Goal: Book appointment/travel/reservation

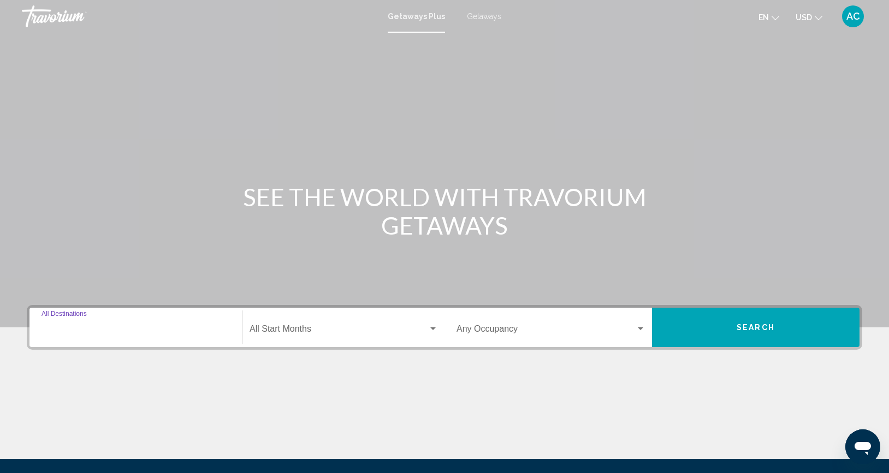
drag, startPoint x: 806, startPoint y: 8, endPoint x: 116, endPoint y: 331, distance: 762.5
click at [116, 331] on input "Destination All Destinations" at bounding box center [135, 331] width 189 height 10
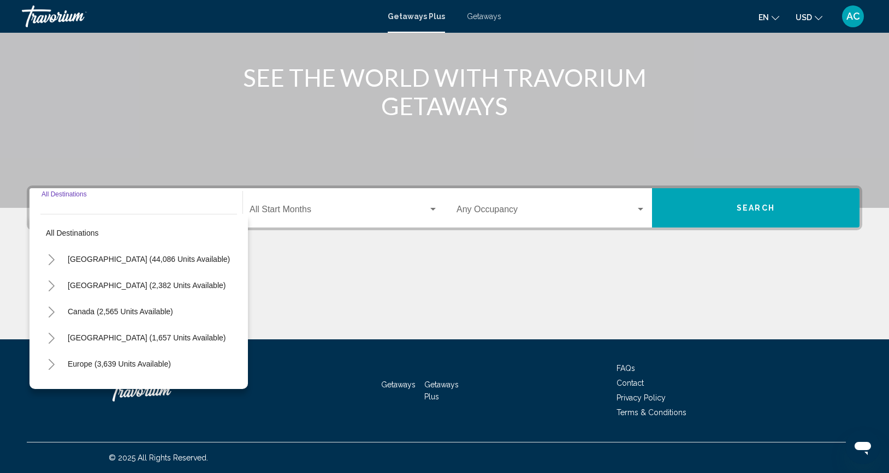
click at [773, 211] on span "Search" at bounding box center [755, 208] width 38 height 9
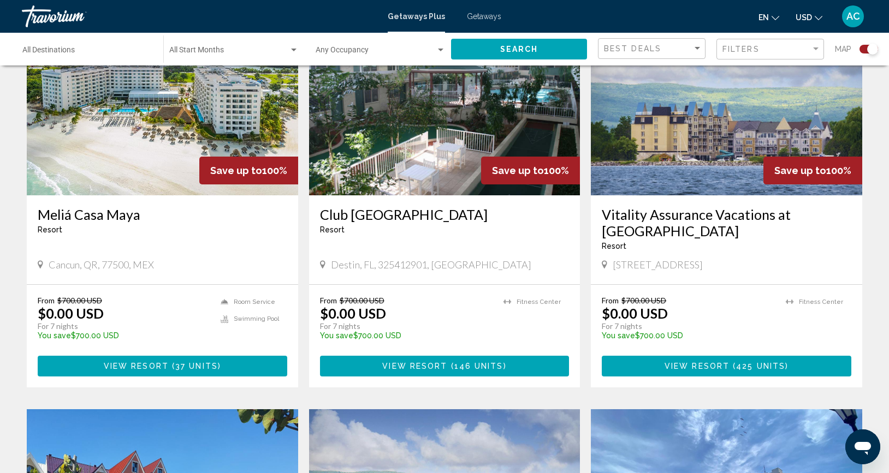
scroll to position [816, 0]
click at [127, 164] on img "Main content" at bounding box center [162, 108] width 271 height 175
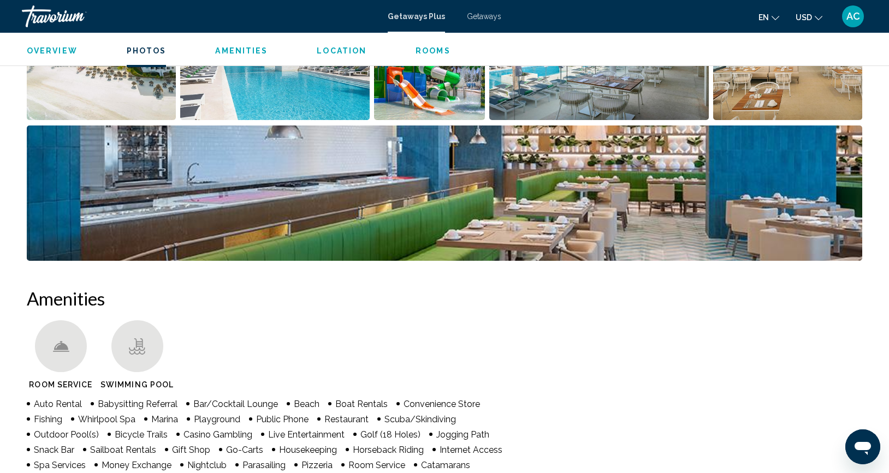
scroll to position [454, 0]
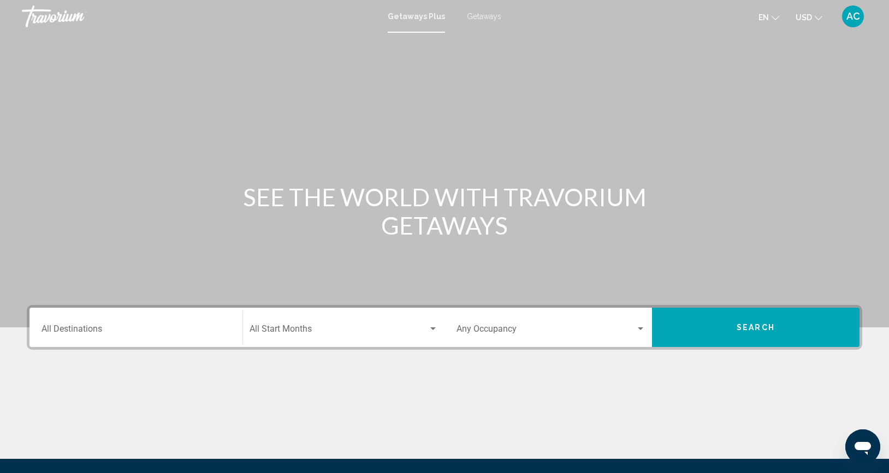
click at [62, 324] on div "Destination All Destinations" at bounding box center [135, 328] width 189 height 34
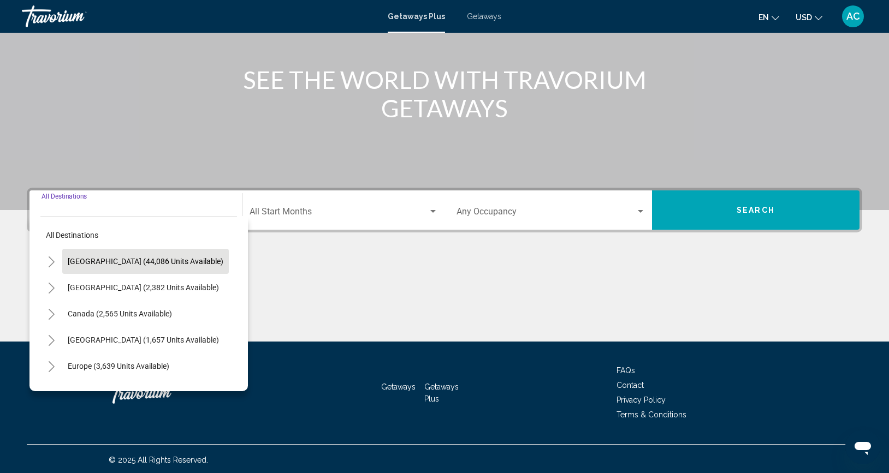
scroll to position [119, 0]
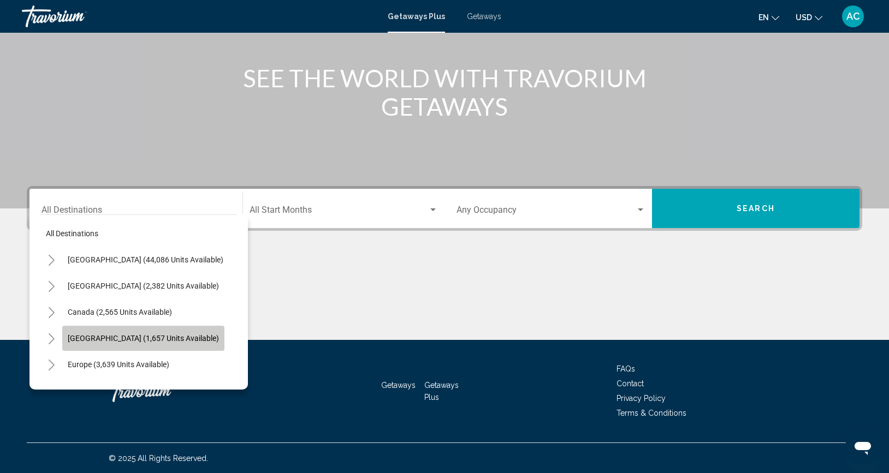
click at [128, 341] on span "[GEOGRAPHIC_DATA] (1,657 units available)" at bounding box center [143, 338] width 151 height 9
type input "**********"
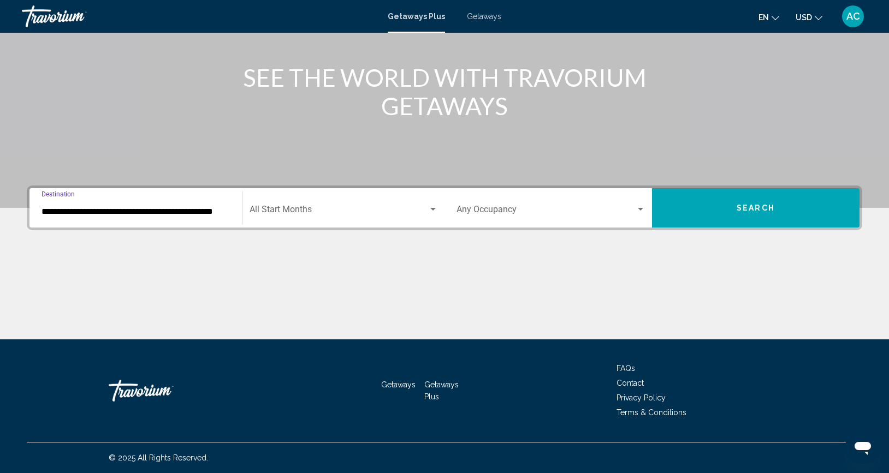
click at [298, 209] on span "Search widget" at bounding box center [338, 212] width 178 height 10
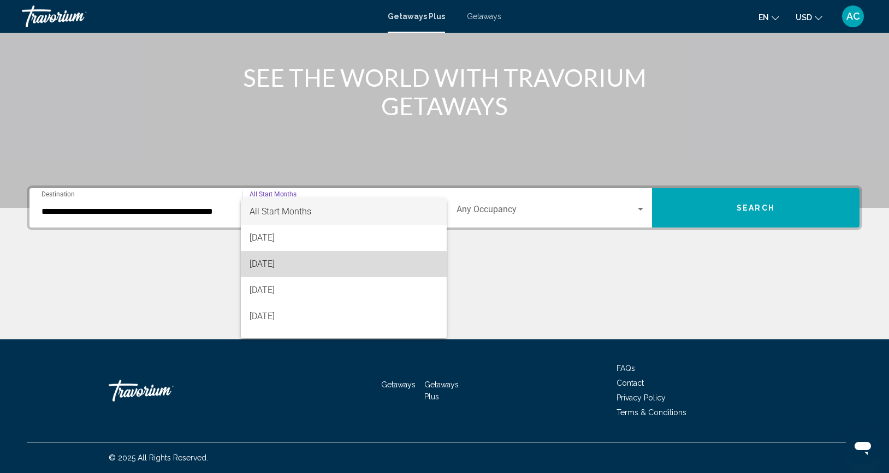
click at [297, 266] on span "[DATE]" at bounding box center [343, 264] width 188 height 26
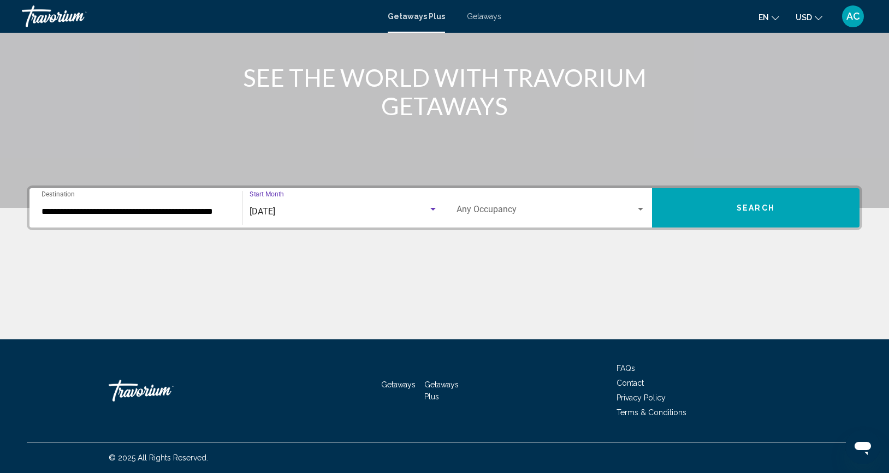
click at [492, 211] on span "Search widget" at bounding box center [545, 212] width 179 height 10
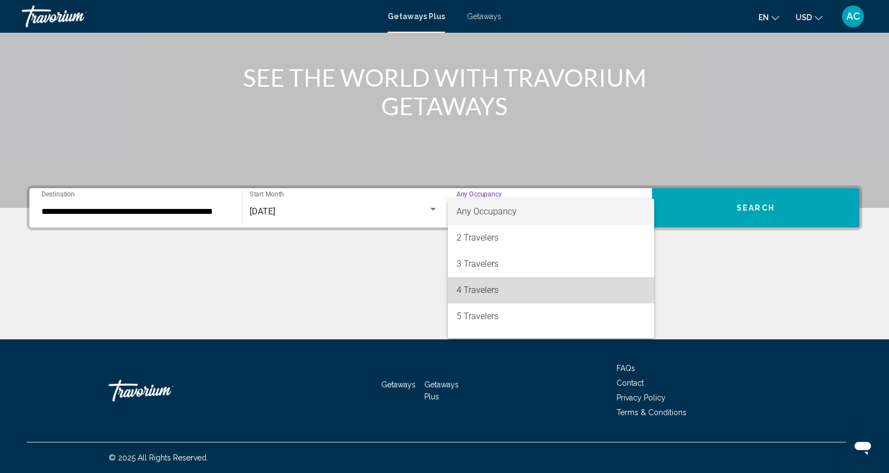
click at [490, 298] on span "4 Travelers" at bounding box center [550, 290] width 189 height 26
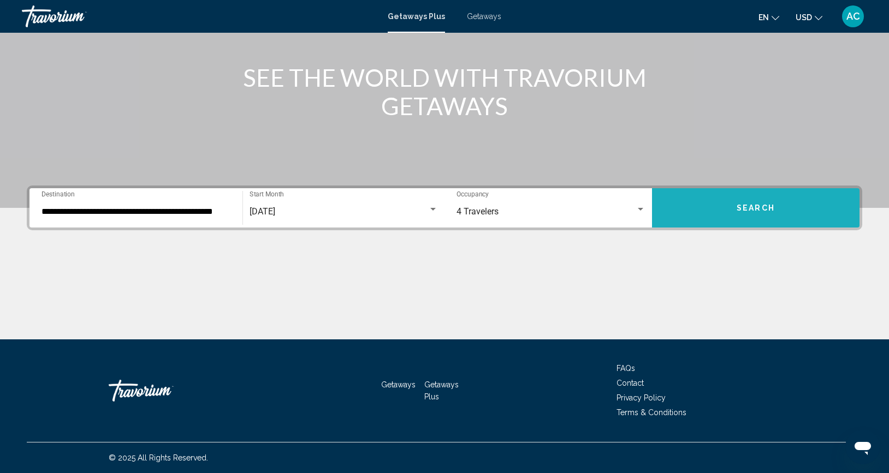
click at [702, 217] on button "Search" at bounding box center [755, 207] width 207 height 39
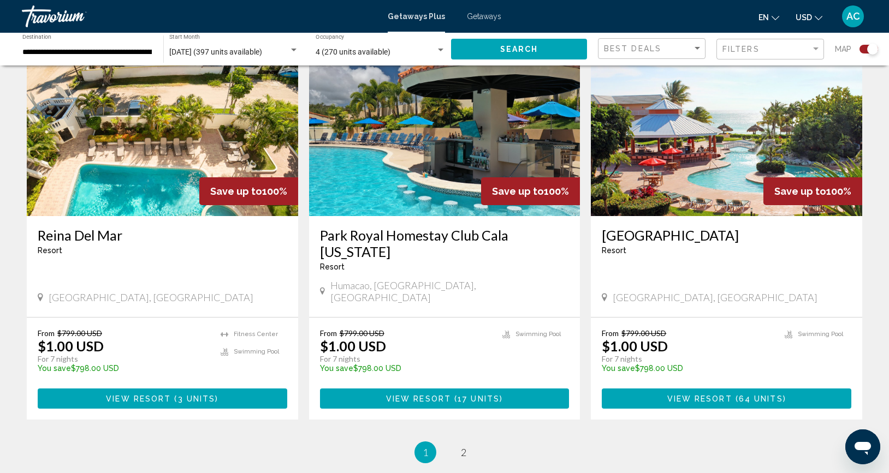
scroll to position [1596, 0]
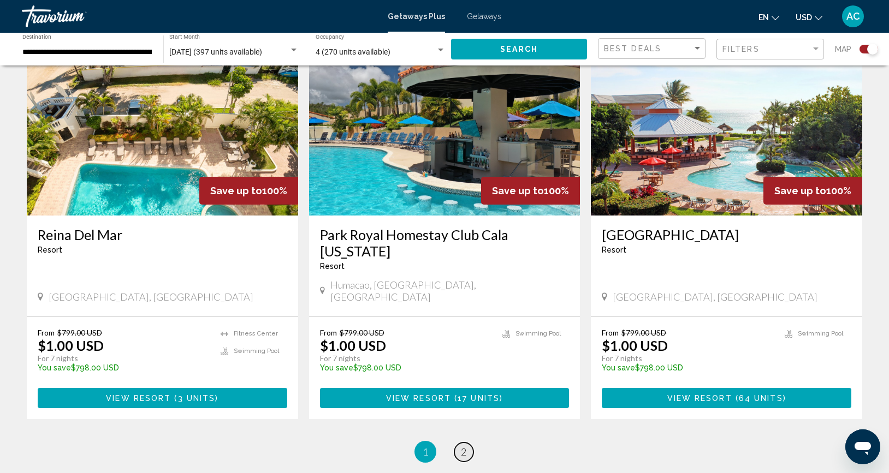
click at [470, 443] on link "page 2" at bounding box center [463, 452] width 19 height 19
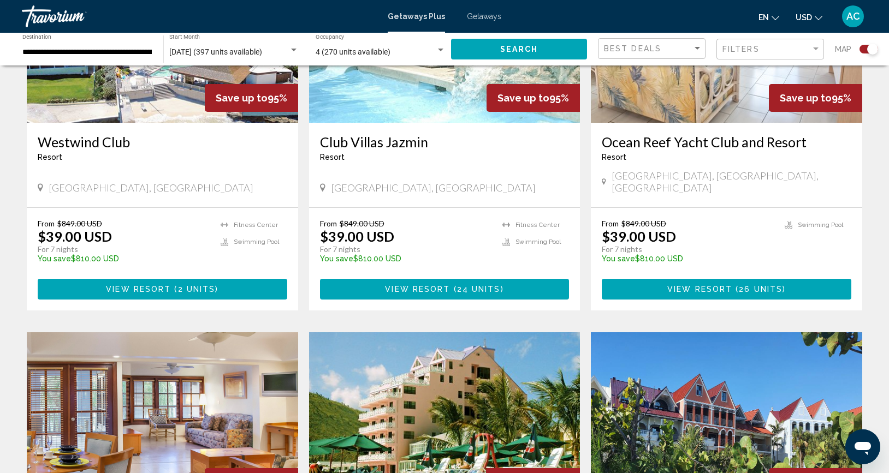
scroll to position [902, 0]
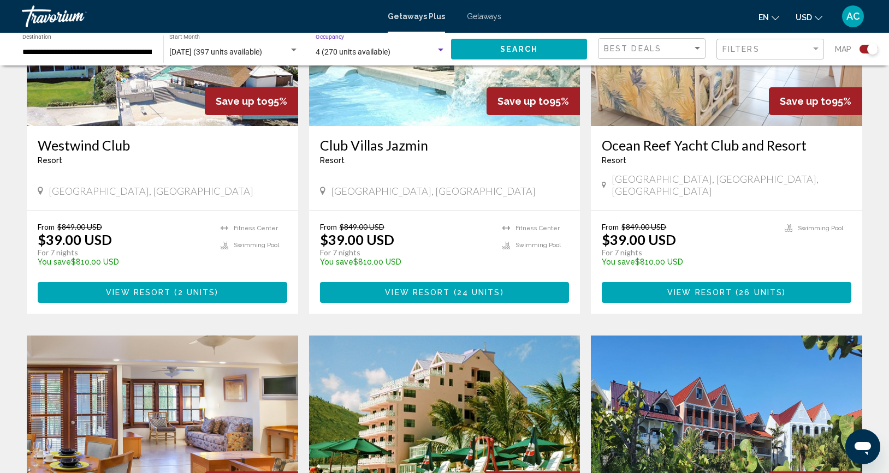
click at [437, 50] on div "Search widget" at bounding box center [441, 50] width 10 height 9
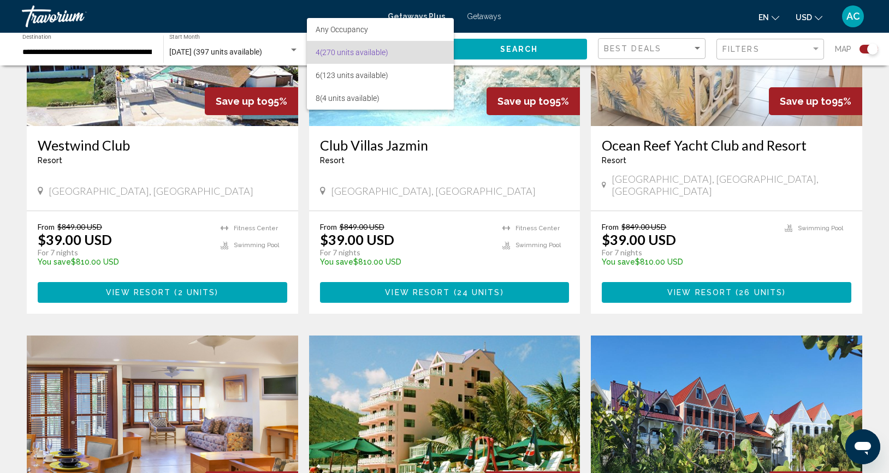
click at [438, 50] on span "4 (270 units available)" at bounding box center [380, 52] width 130 height 23
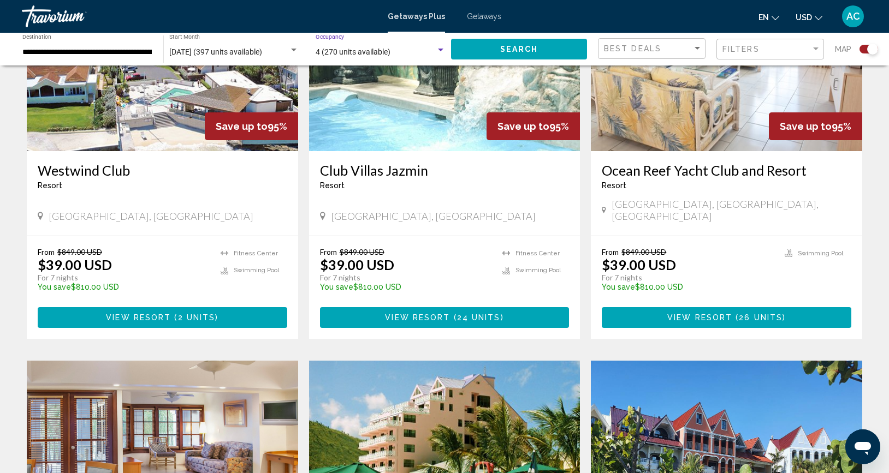
scroll to position [861, 0]
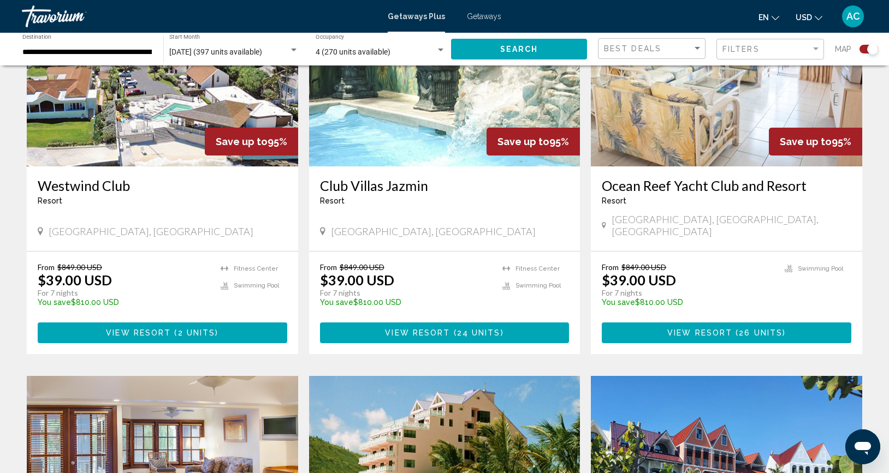
click at [397, 196] on div "Resort - This is an adults only resort" at bounding box center [444, 200] width 249 height 9
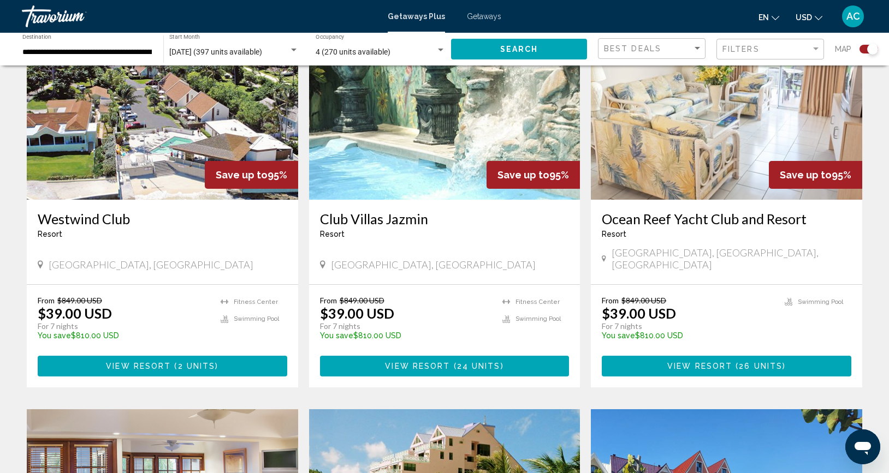
scroll to position [821, 0]
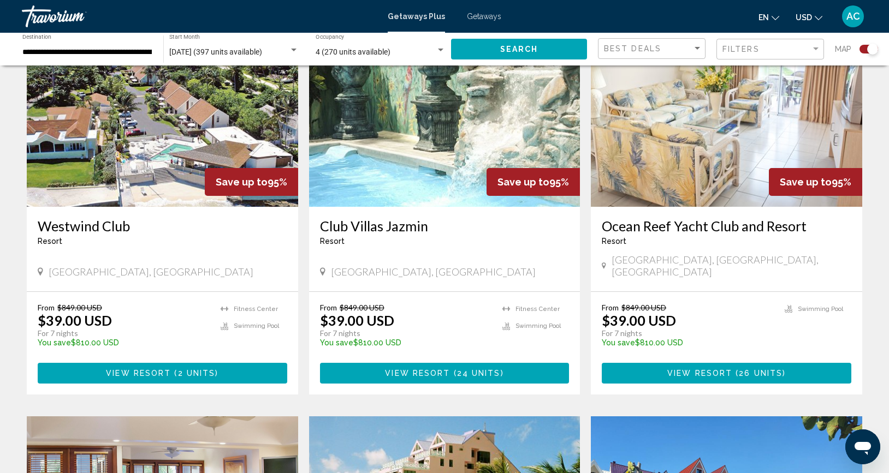
click at [412, 147] on img "Main content" at bounding box center [444, 119] width 271 height 175
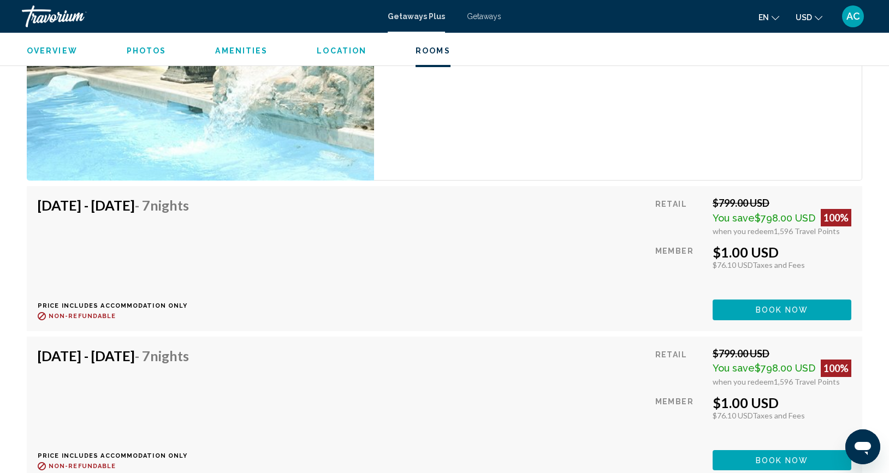
scroll to position [2251, 0]
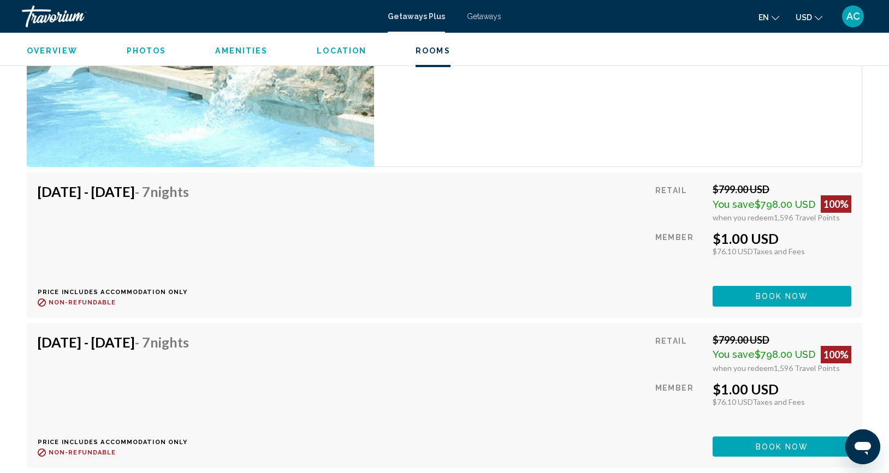
drag, startPoint x: 38, startPoint y: 290, endPoint x: 295, endPoint y: 287, distance: 257.1
click at [295, 287] on div "[DATE] - [DATE] - 7 Nights Price includes accommodation only Refundable until :…" at bounding box center [444, 244] width 813 height 123
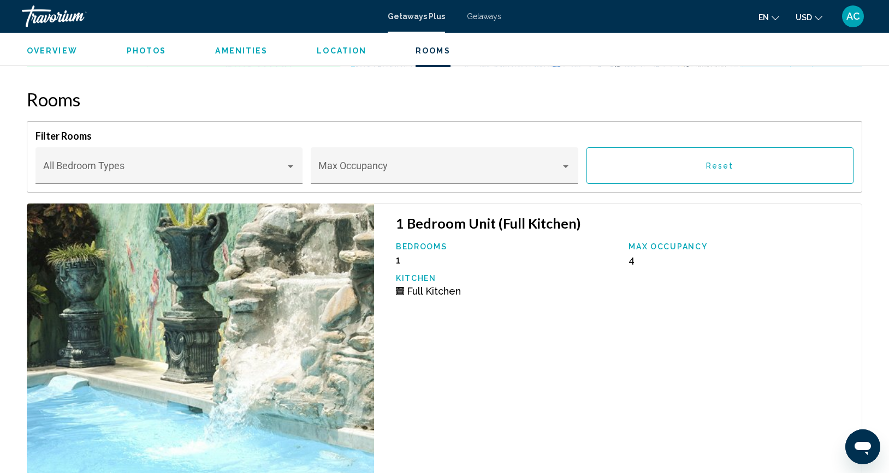
scroll to position [1935, 0]
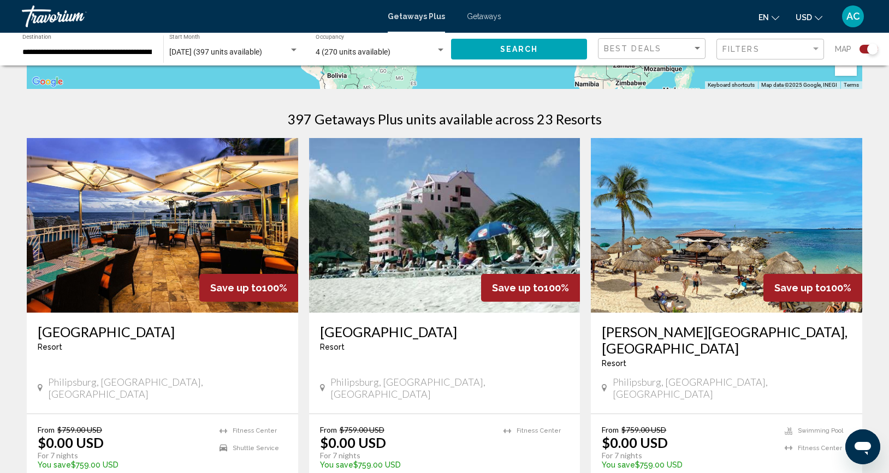
scroll to position [307, 0]
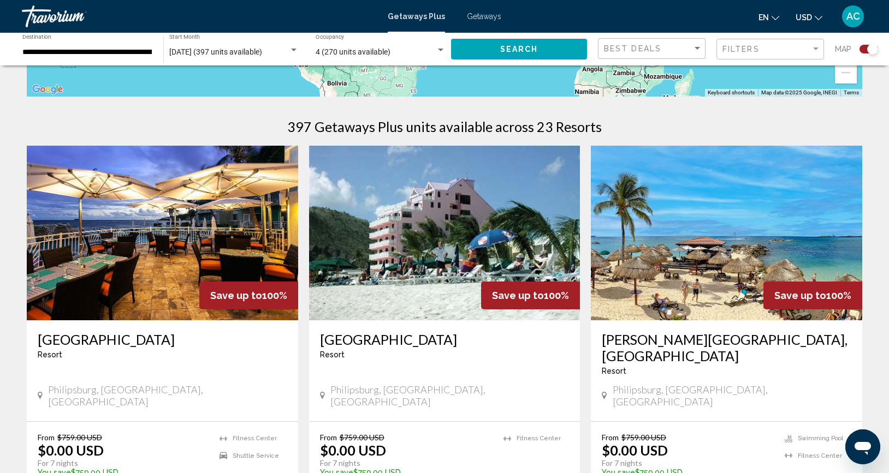
click at [683, 343] on h3 "[PERSON_NAME][GEOGRAPHIC_DATA], [GEOGRAPHIC_DATA]" at bounding box center [725, 347] width 249 height 33
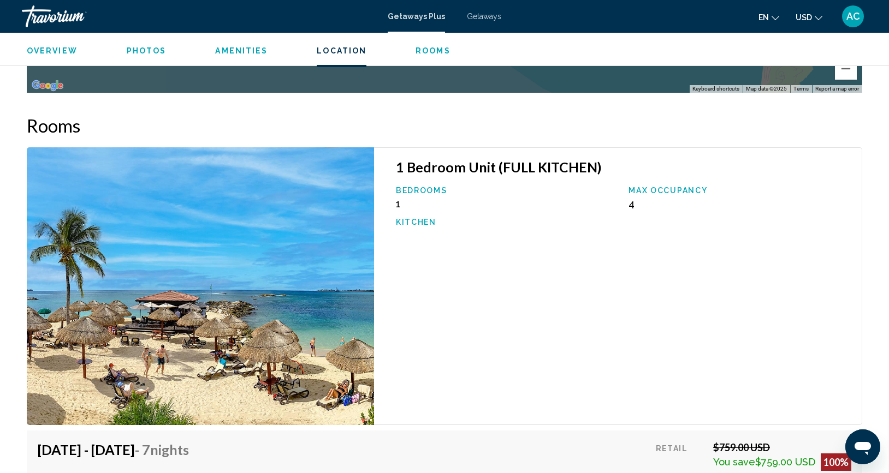
scroll to position [1667, 0]
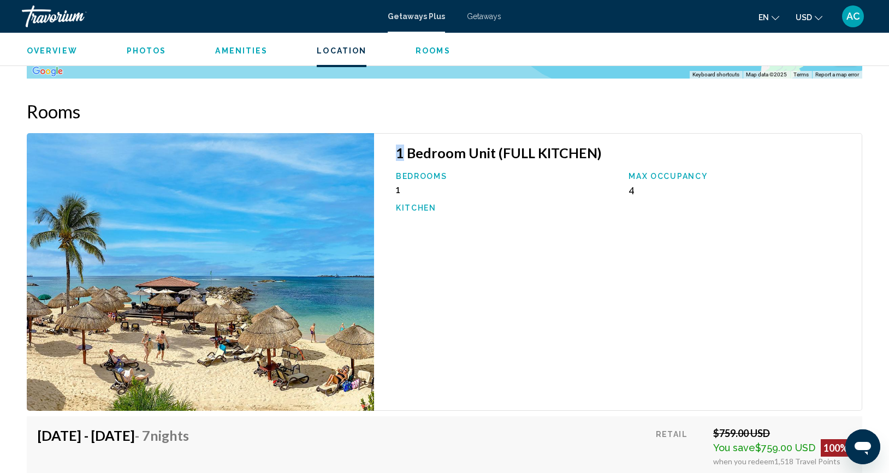
drag, startPoint x: 403, startPoint y: 150, endPoint x: 595, endPoint y: 137, distance: 193.1
click at [595, 137] on div "1 Bedroom Unit (FULL KITCHEN) Bedrooms 1 Max Occupancy 4 Kitchen" at bounding box center [618, 272] width 488 height 278
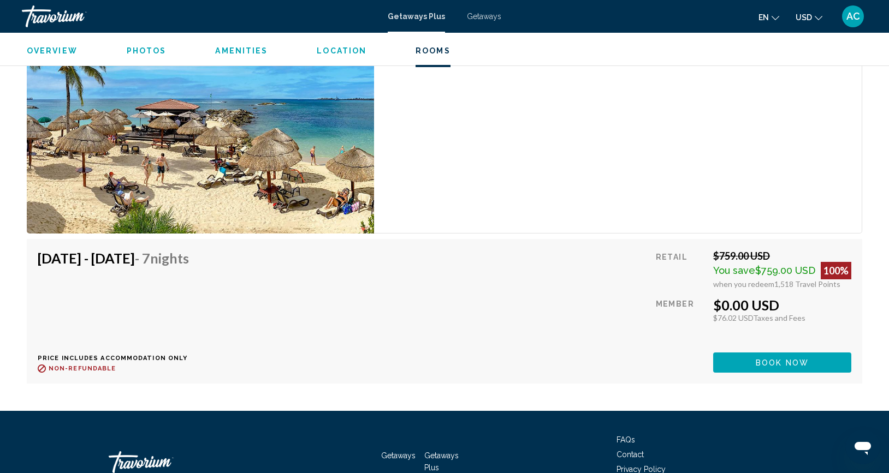
scroll to position [1846, 0]
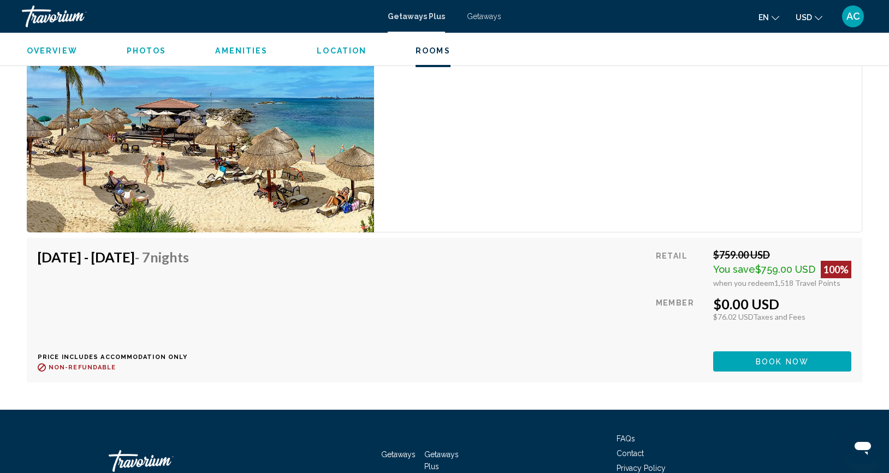
drag, startPoint x: 754, startPoint y: 357, endPoint x: 754, endPoint y: 331, distance: 26.7
click at [754, 357] on button "Book now" at bounding box center [782, 361] width 138 height 20
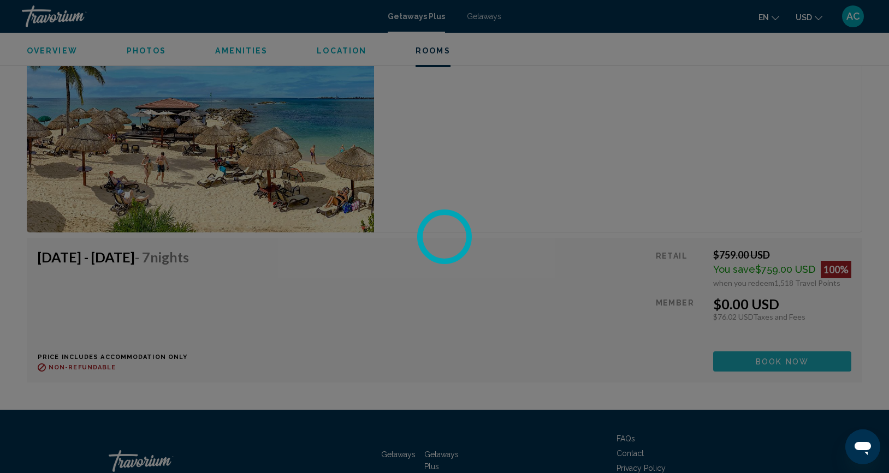
click at [754, 331] on div at bounding box center [444, 236] width 889 height 473
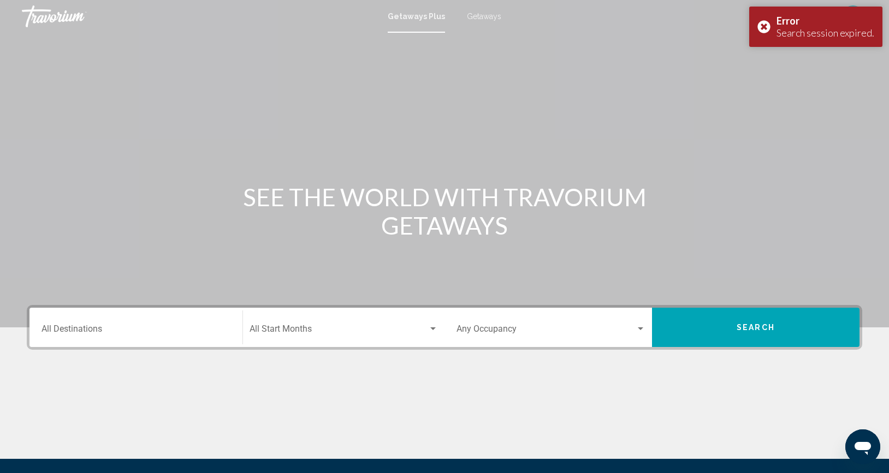
click at [116, 336] on input "Destination All Destinations" at bounding box center [135, 331] width 189 height 10
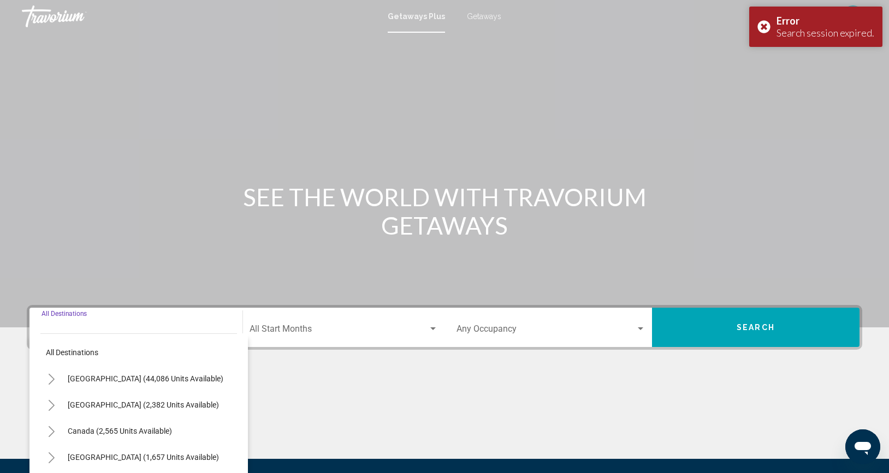
scroll to position [120, 0]
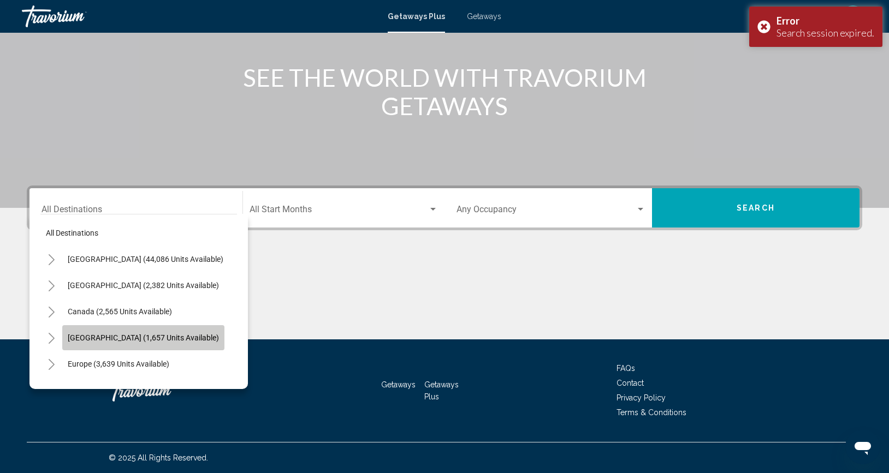
click at [119, 334] on span "[GEOGRAPHIC_DATA] (1,657 units available)" at bounding box center [143, 337] width 151 height 9
type input "**********"
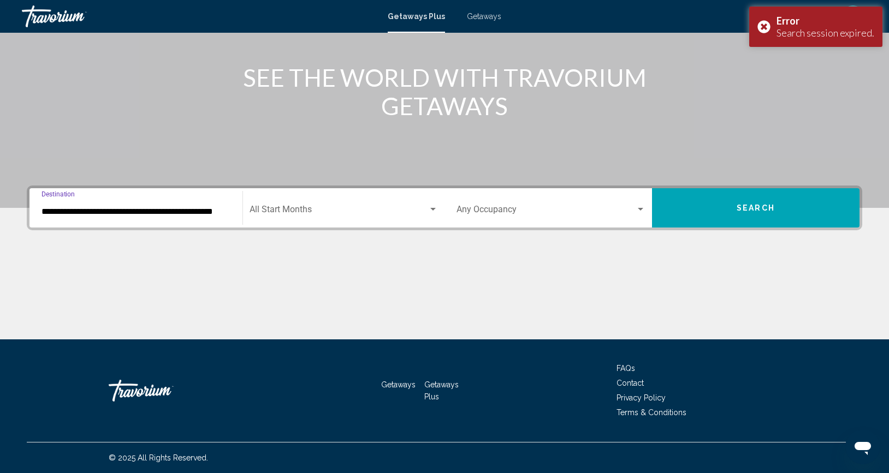
click at [339, 206] on div "Start Month All Start Months" at bounding box center [343, 208] width 188 height 34
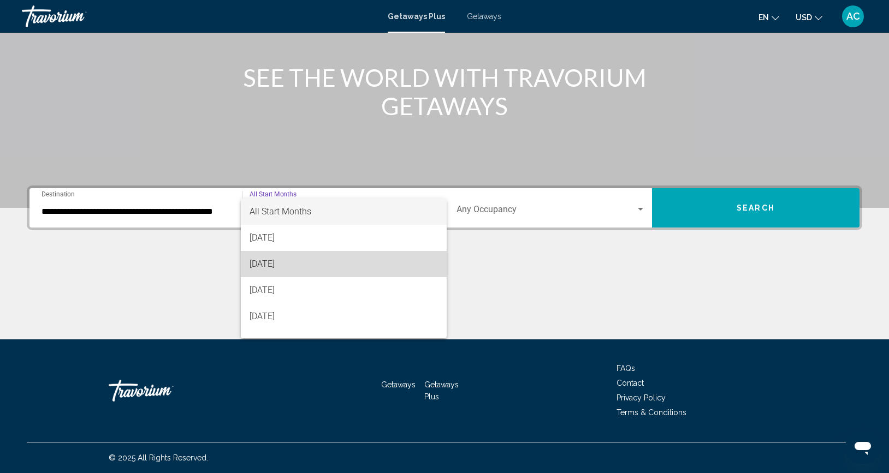
click at [320, 261] on span "[DATE]" at bounding box center [343, 264] width 188 height 26
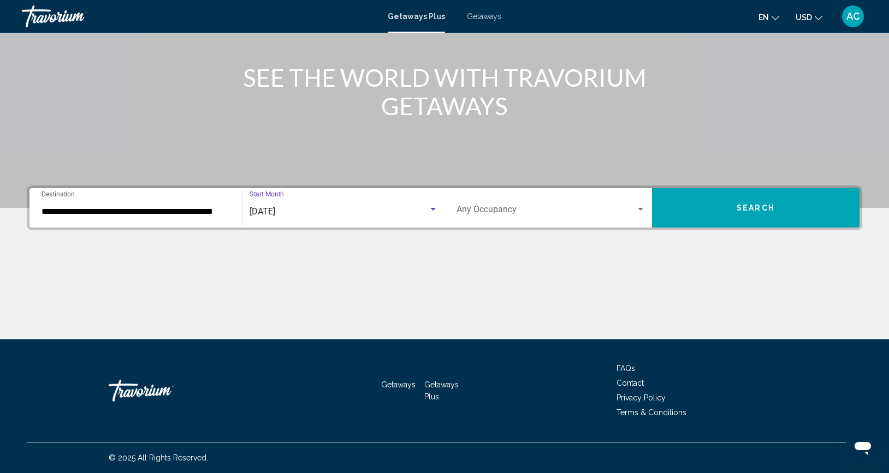
click at [589, 202] on div "Occupancy Any Occupancy" at bounding box center [550, 208] width 189 height 34
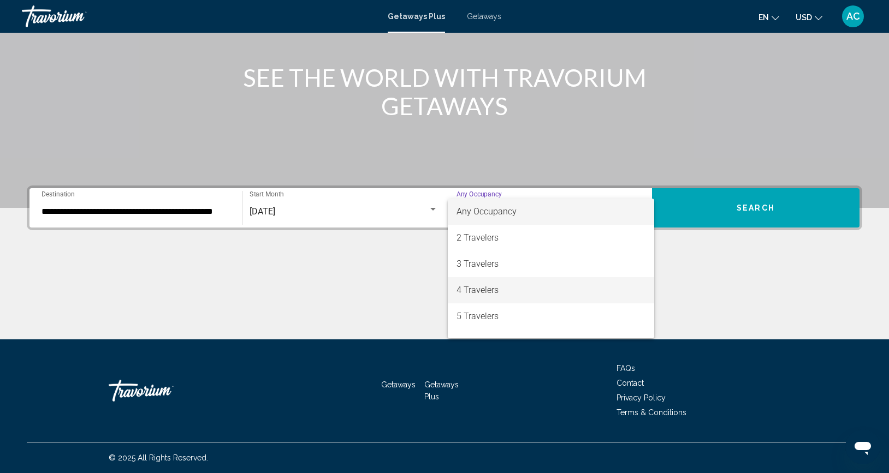
click at [498, 294] on span "4 Travelers" at bounding box center [550, 290] width 189 height 26
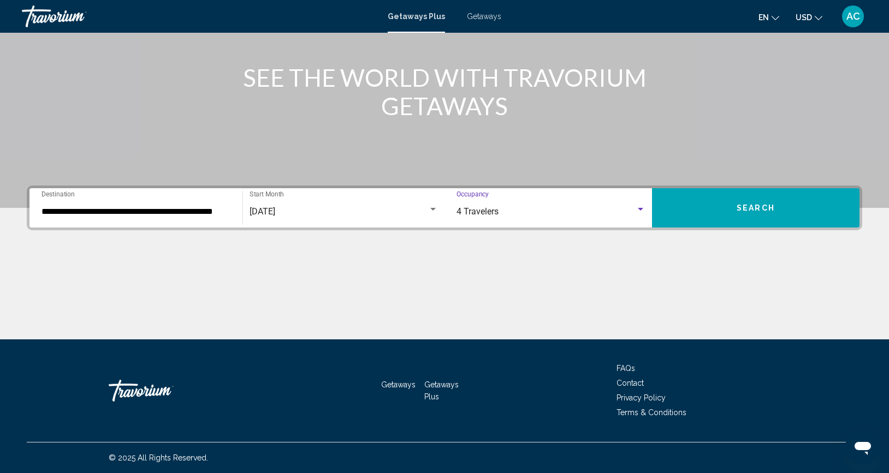
click at [702, 198] on button "Search" at bounding box center [755, 207] width 207 height 39
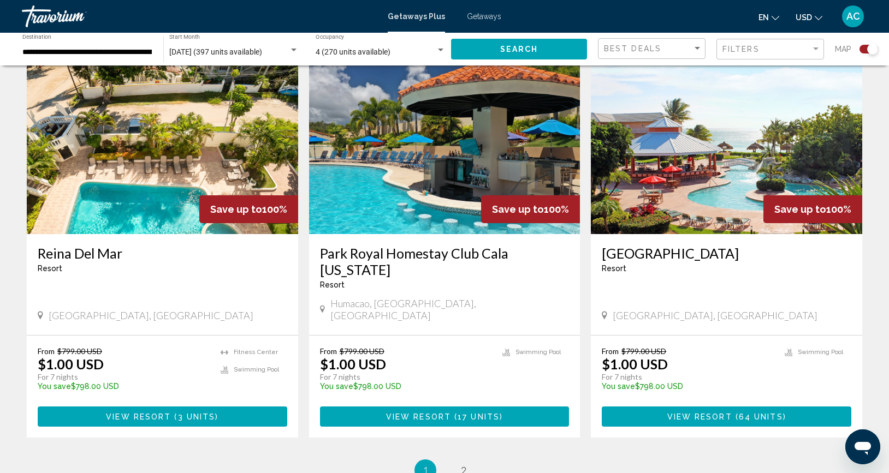
scroll to position [1596, 0]
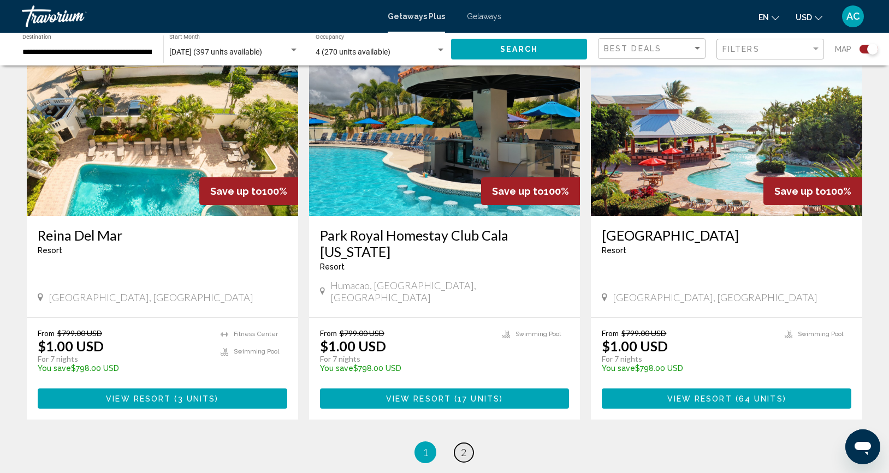
click at [465, 446] on span "2" at bounding box center [463, 452] width 5 height 12
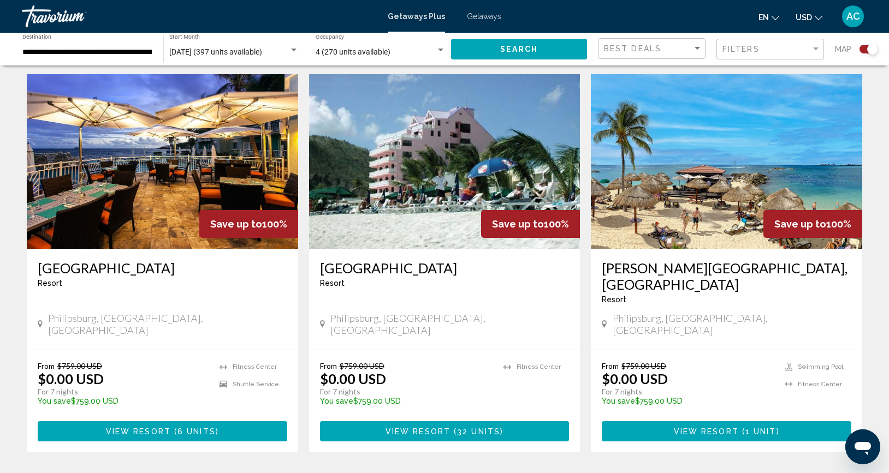
scroll to position [383, 0]
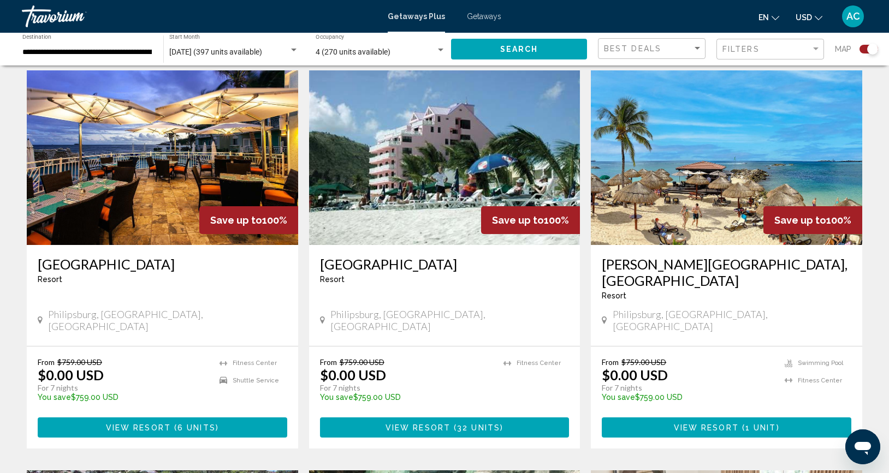
click at [686, 261] on h3 "[PERSON_NAME][GEOGRAPHIC_DATA], [GEOGRAPHIC_DATA]" at bounding box center [725, 272] width 249 height 33
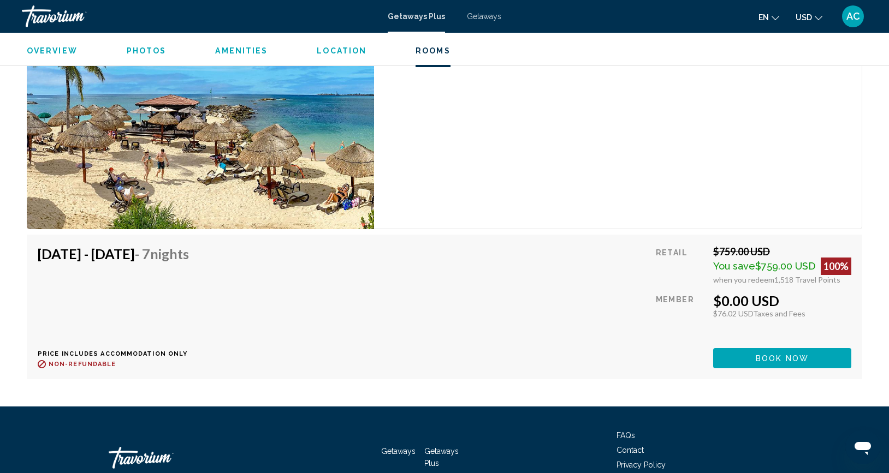
scroll to position [1850, 0]
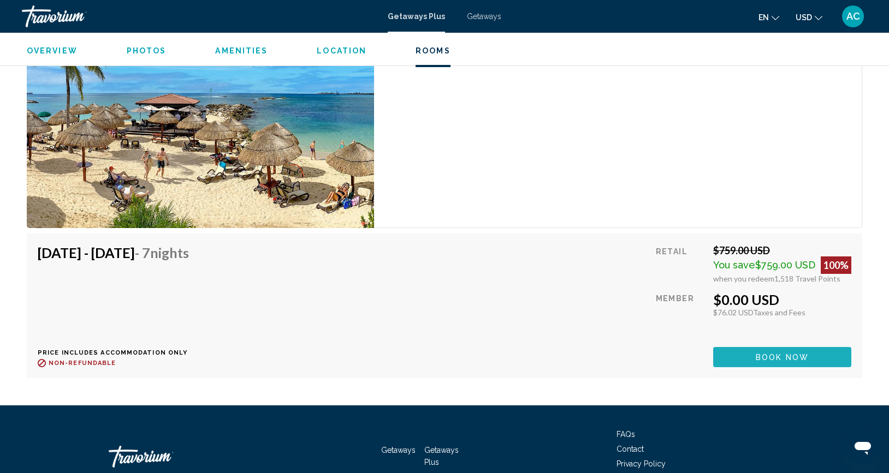
click at [801, 358] on span "Book now" at bounding box center [781, 357] width 53 height 9
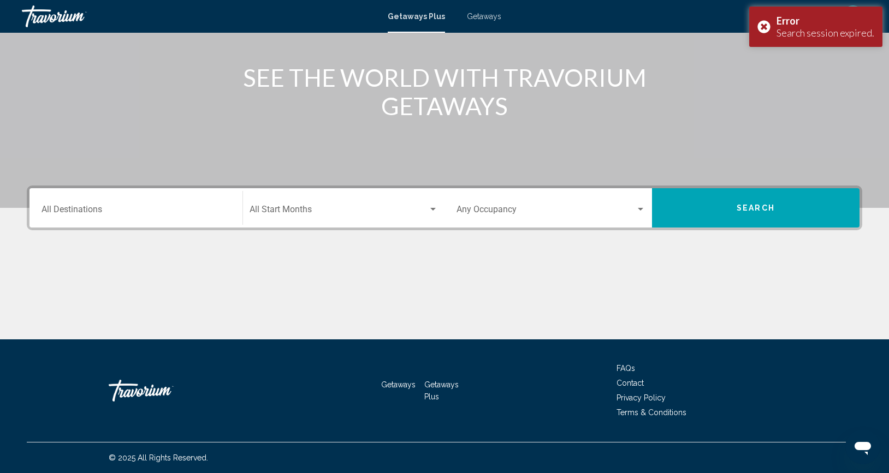
scroll to position [120, 0]
click at [399, 385] on span "Getaways" at bounding box center [398, 384] width 34 height 9
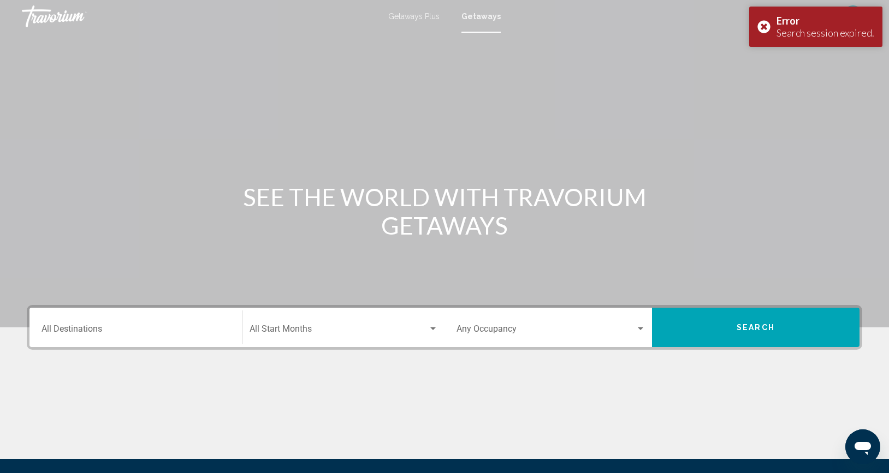
click at [156, 330] on input "Destination All Destinations" at bounding box center [135, 331] width 189 height 10
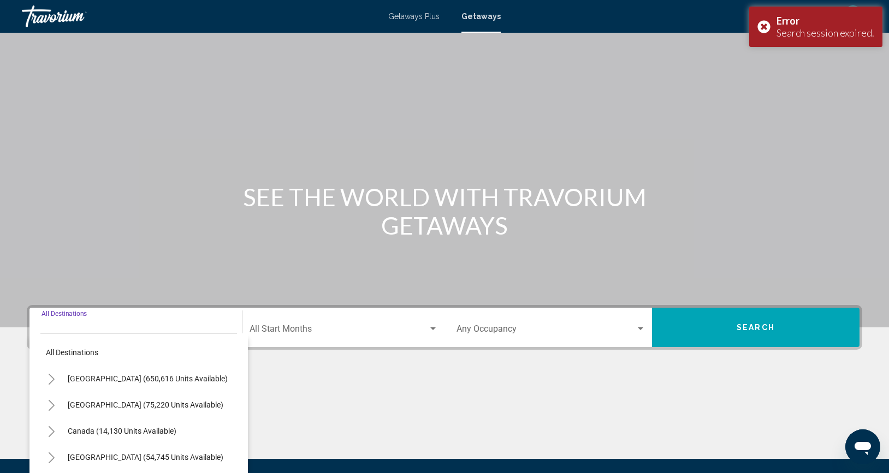
scroll to position [120, 0]
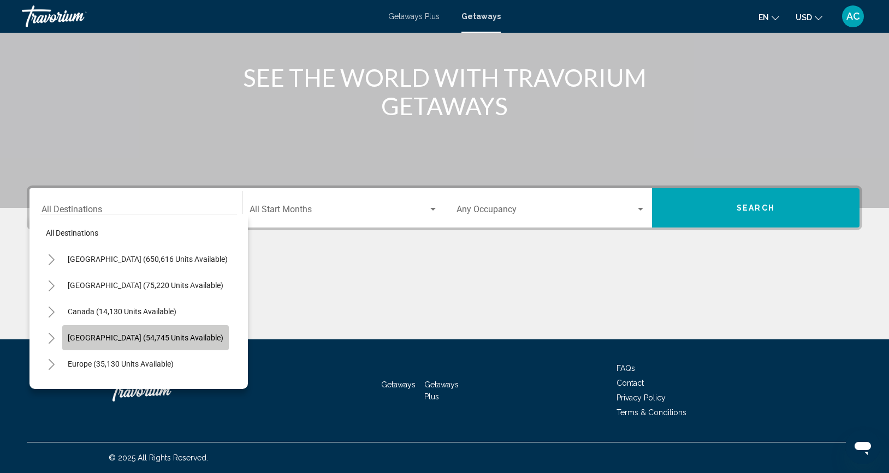
click at [116, 337] on span "[GEOGRAPHIC_DATA] (54,745 units available)" at bounding box center [146, 337] width 156 height 9
type input "**********"
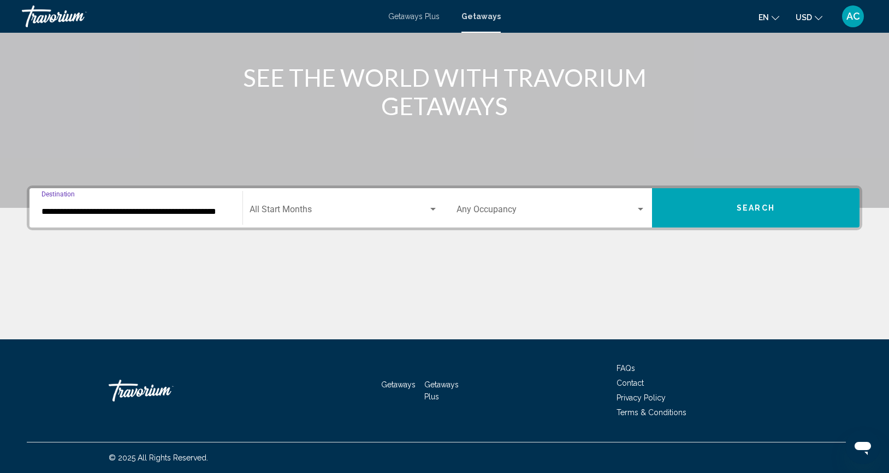
click at [325, 199] on div "Start Month All Start Months" at bounding box center [343, 208] width 188 height 34
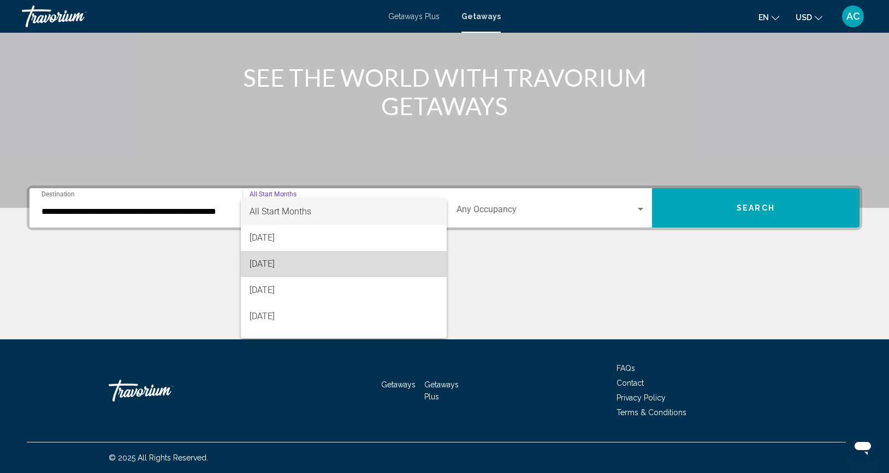
click at [296, 263] on span "[DATE]" at bounding box center [343, 264] width 188 height 26
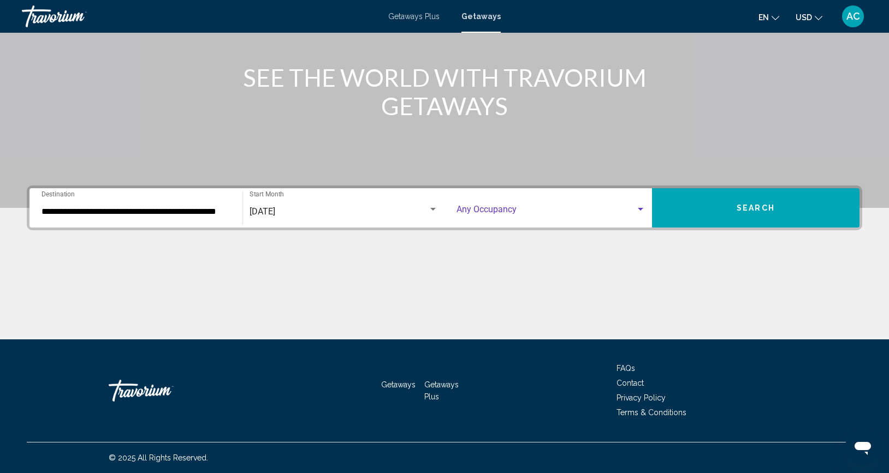
click at [479, 208] on span "Search widget" at bounding box center [545, 212] width 179 height 10
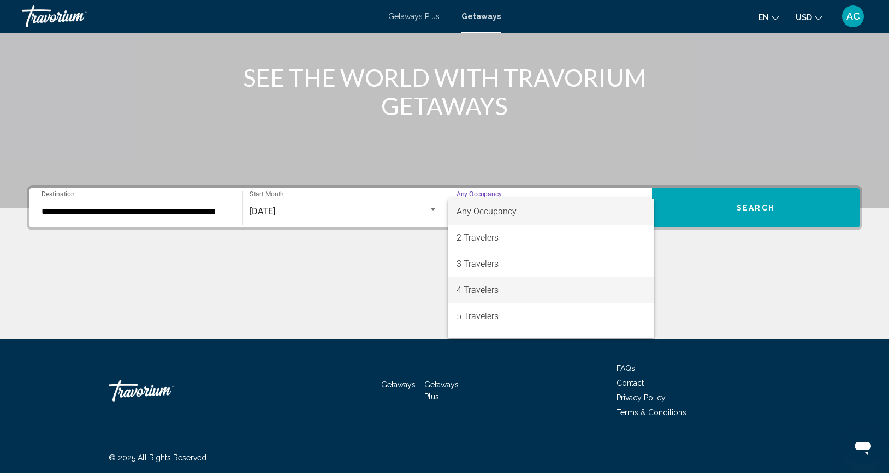
click at [480, 287] on span "4 Travelers" at bounding box center [550, 290] width 189 height 26
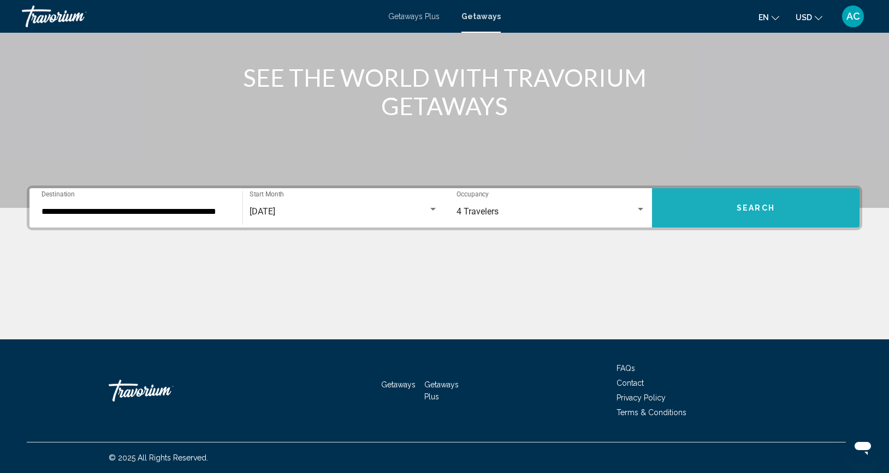
click at [720, 204] on button "Search" at bounding box center [755, 207] width 207 height 39
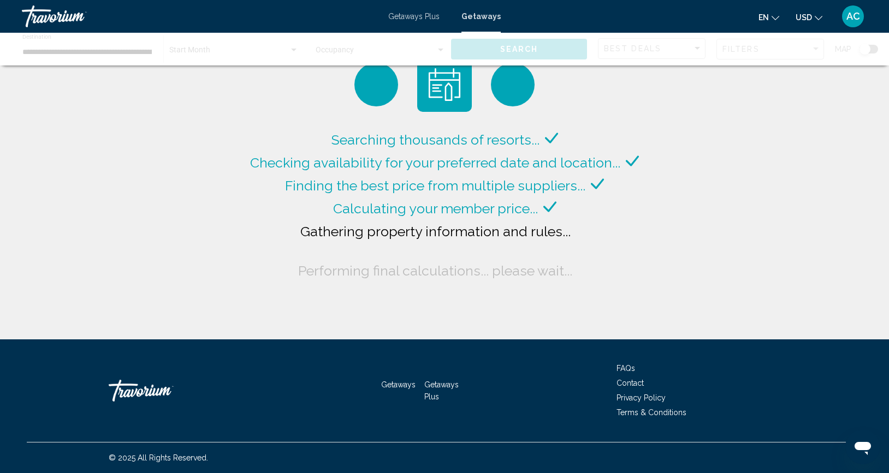
click at [396, 386] on span "Getaways" at bounding box center [398, 384] width 34 height 9
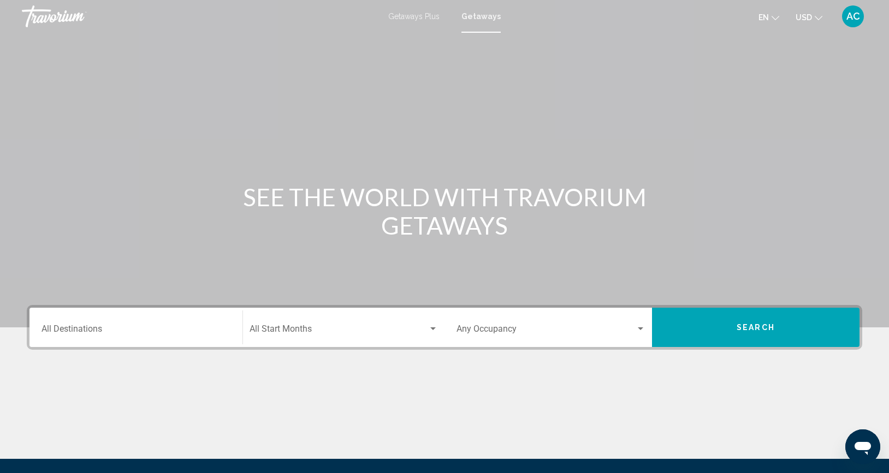
click at [104, 326] on input "Destination All Destinations" at bounding box center [135, 331] width 189 height 10
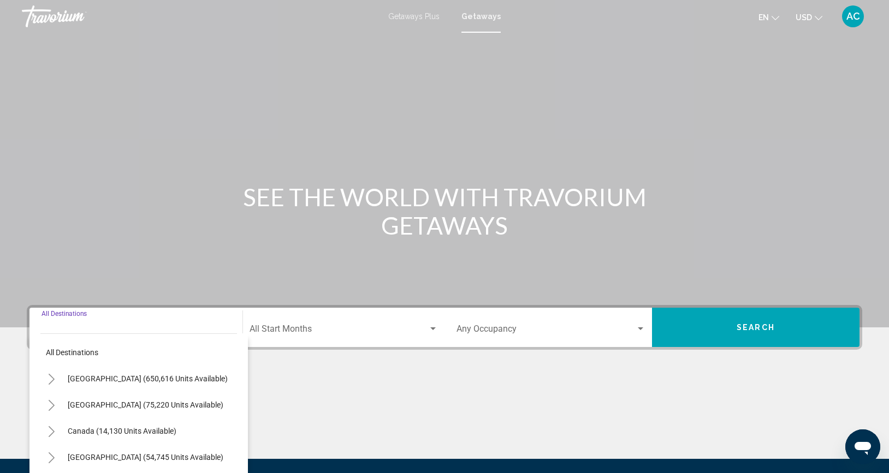
scroll to position [120, 0]
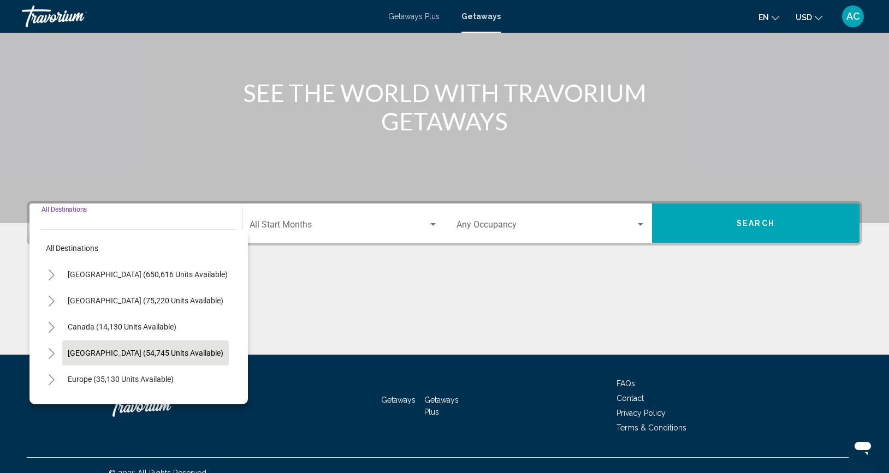
click at [113, 355] on span "[GEOGRAPHIC_DATA] (54,745 units available)" at bounding box center [146, 353] width 156 height 9
type input "**********"
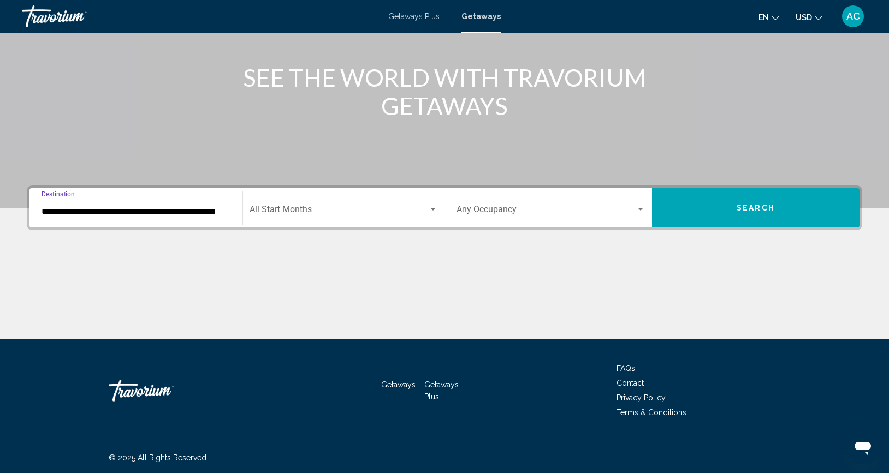
click at [265, 217] on div "Start Month All Start Months" at bounding box center [343, 208] width 188 height 34
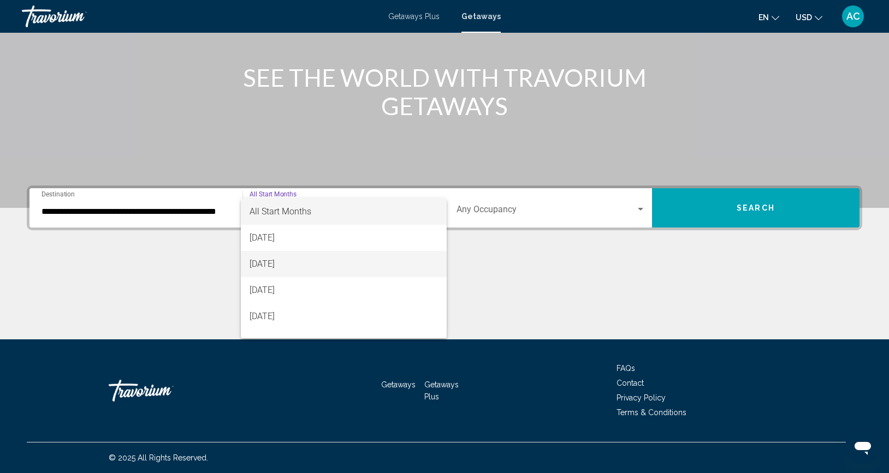
click at [271, 264] on span "[DATE]" at bounding box center [343, 264] width 188 height 26
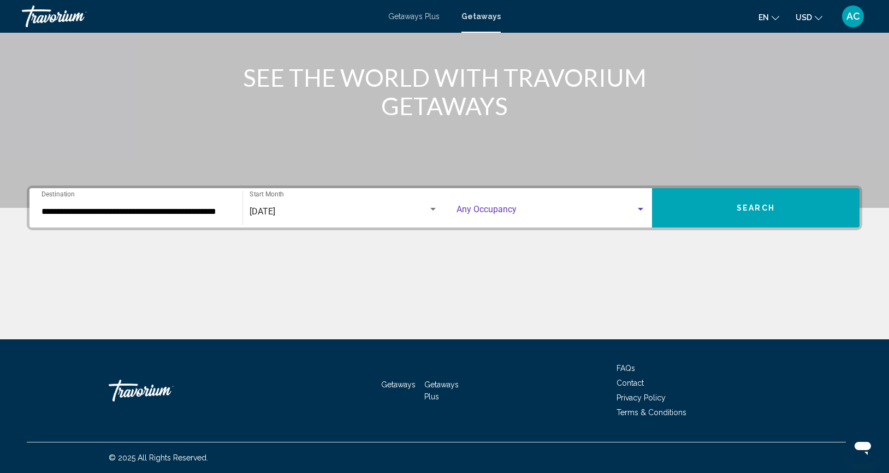
click at [479, 207] on span "Search widget" at bounding box center [545, 212] width 179 height 10
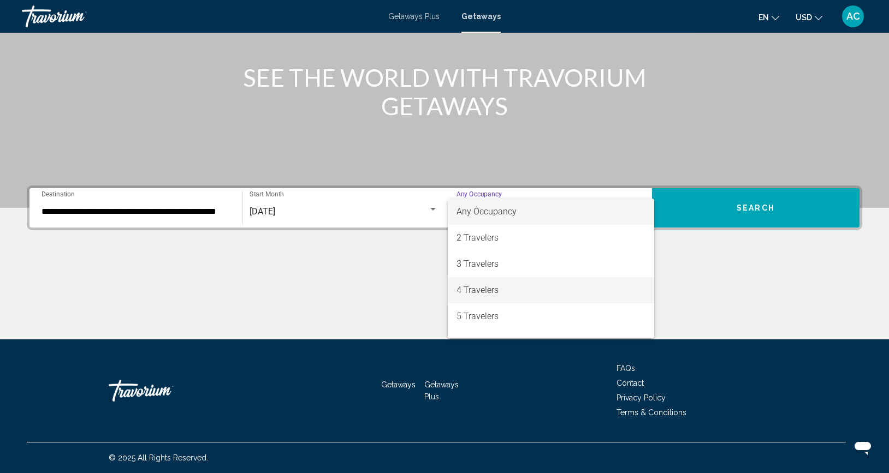
click at [475, 290] on span "4 Travelers" at bounding box center [550, 290] width 189 height 26
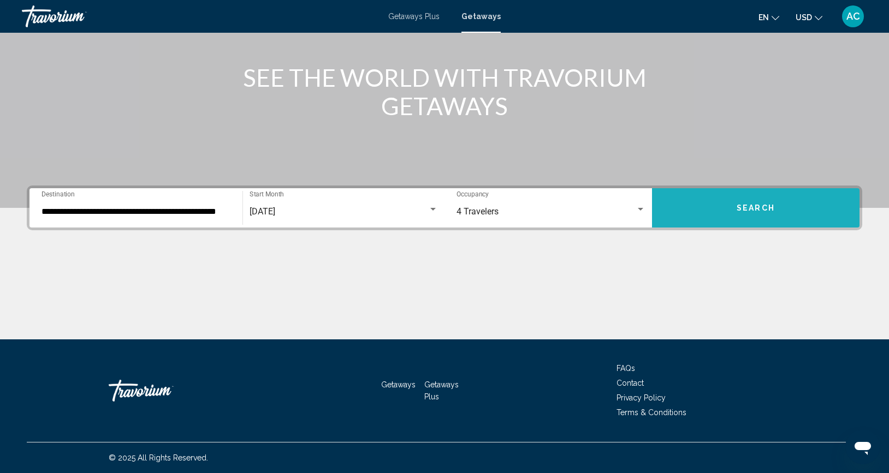
click at [718, 201] on button "Search" at bounding box center [755, 207] width 207 height 39
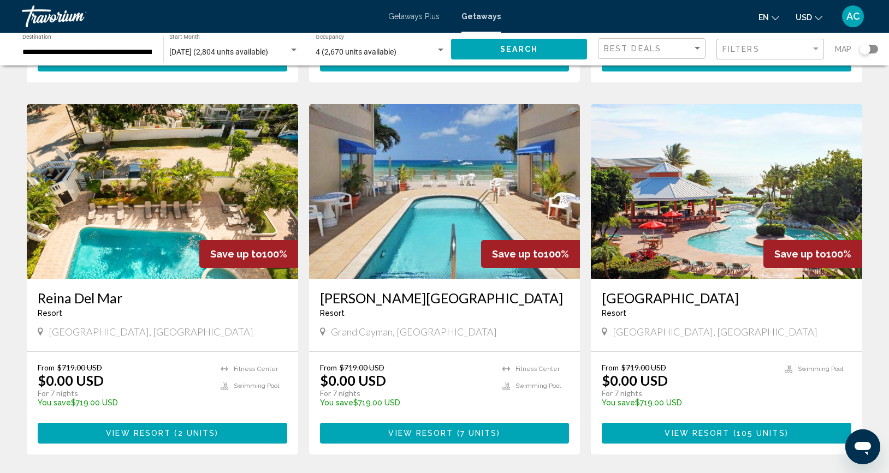
scroll to position [412, 0]
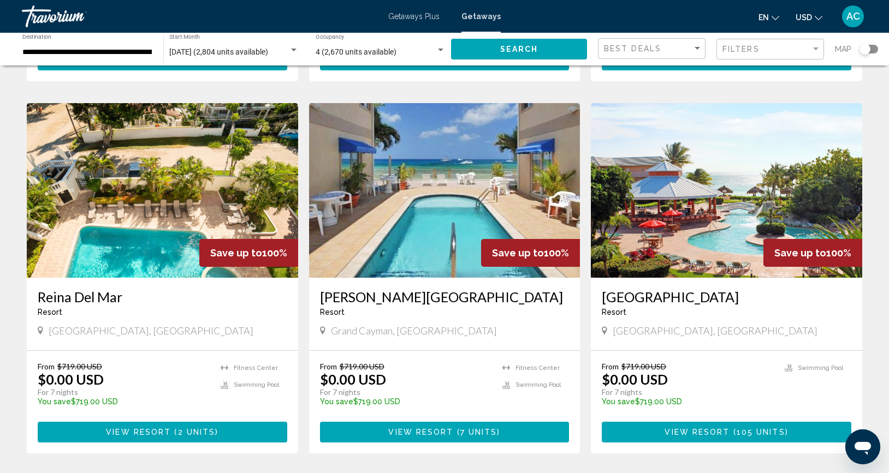
click at [721, 428] on span "View Resort" at bounding box center [696, 432] width 65 height 9
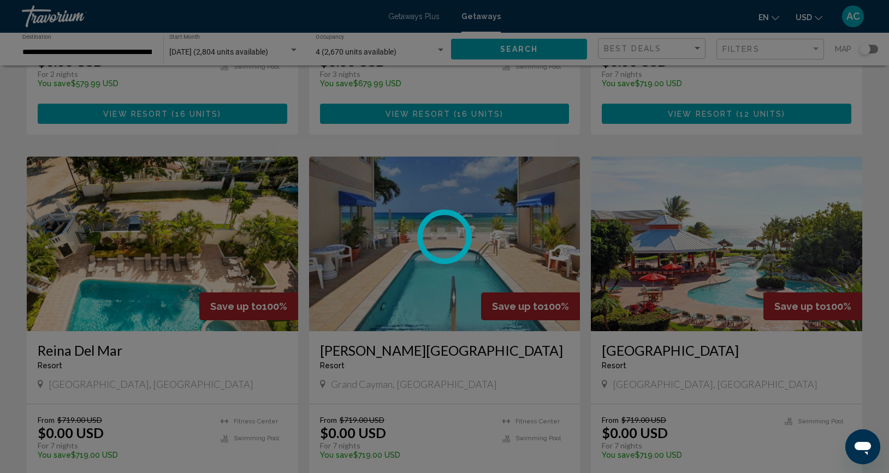
scroll to position [389, 0]
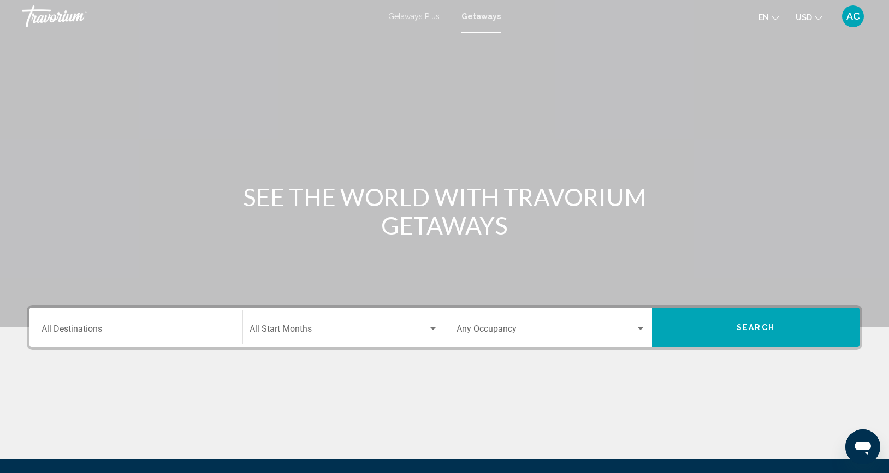
click at [98, 338] on div "Destination All Destinations" at bounding box center [135, 328] width 189 height 34
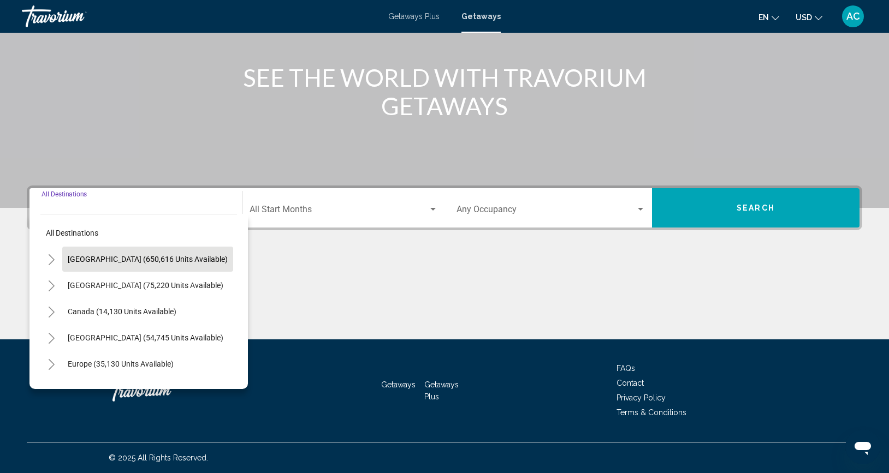
click at [135, 261] on span "[GEOGRAPHIC_DATA] (650,616 units available)" at bounding box center [148, 259] width 160 height 9
type input "**********"
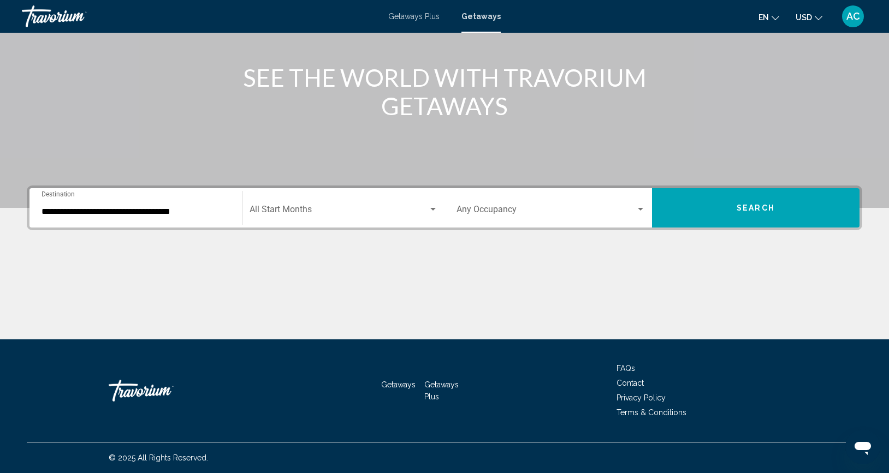
click at [297, 203] on div "Start Month All Start Months" at bounding box center [343, 208] width 188 height 34
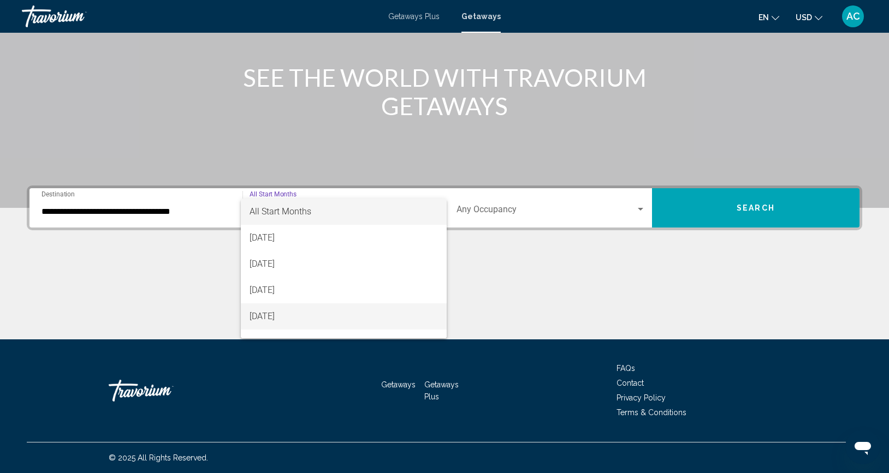
click at [292, 318] on span "[DATE]" at bounding box center [343, 316] width 188 height 26
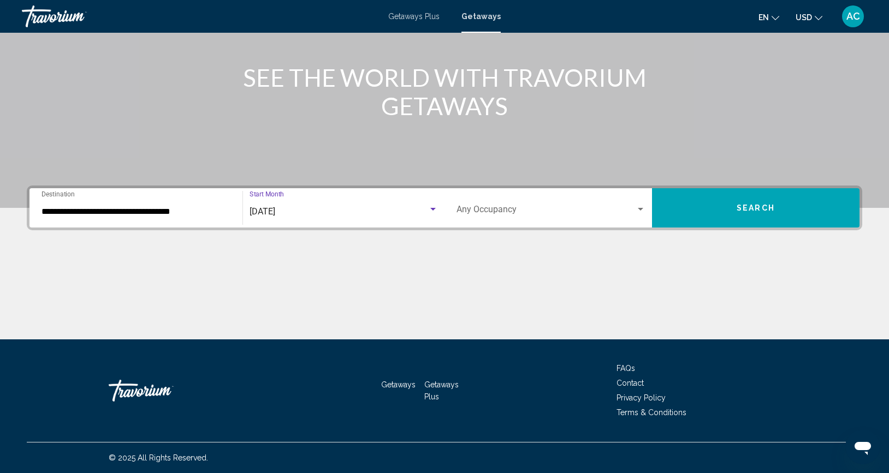
click at [591, 202] on div "Occupancy Any Occupancy" at bounding box center [550, 208] width 189 height 34
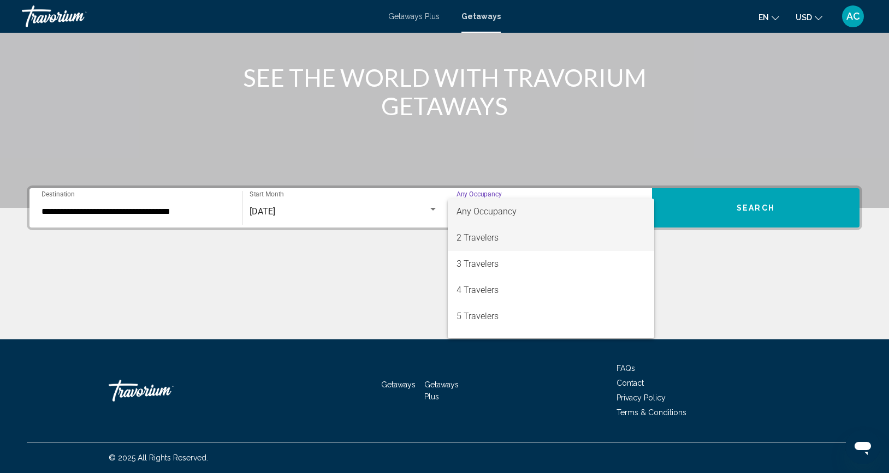
click at [527, 234] on span "2 Travelers" at bounding box center [550, 238] width 189 height 26
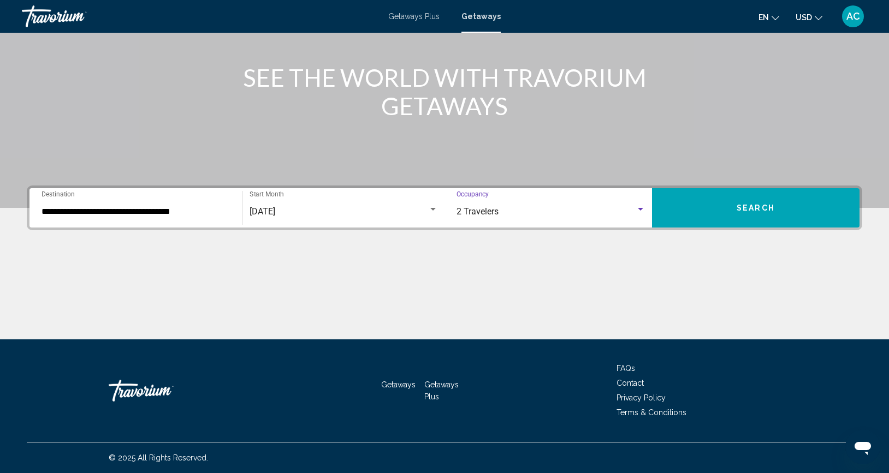
click at [736, 207] on button "Search" at bounding box center [755, 207] width 207 height 39
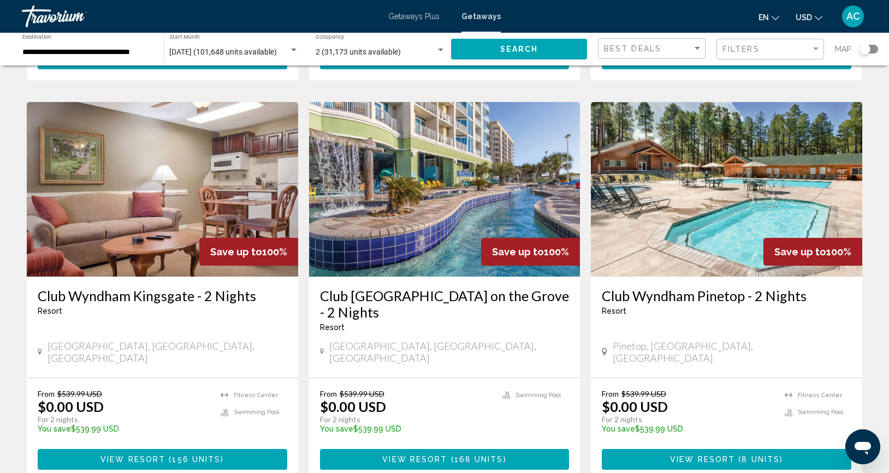
scroll to position [419, 0]
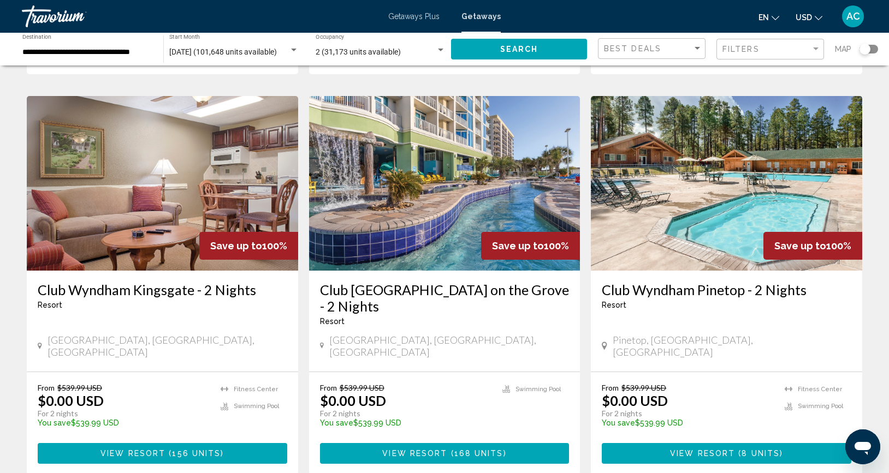
click at [365, 240] on img "Main content" at bounding box center [444, 183] width 271 height 175
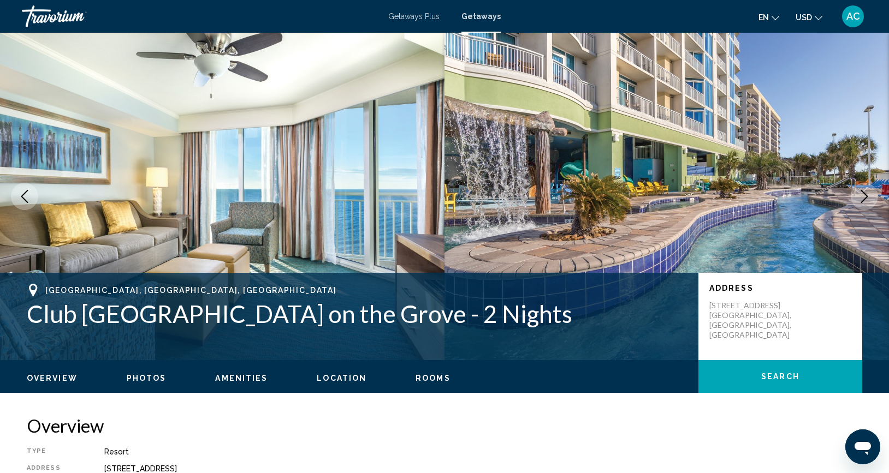
click at [868, 194] on icon "Next image" at bounding box center [863, 196] width 13 height 13
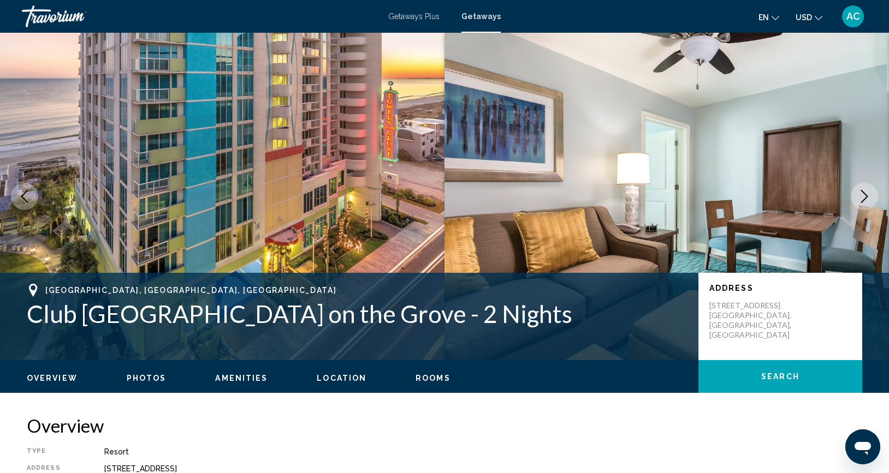
click at [868, 194] on icon "Next image" at bounding box center [863, 196] width 13 height 13
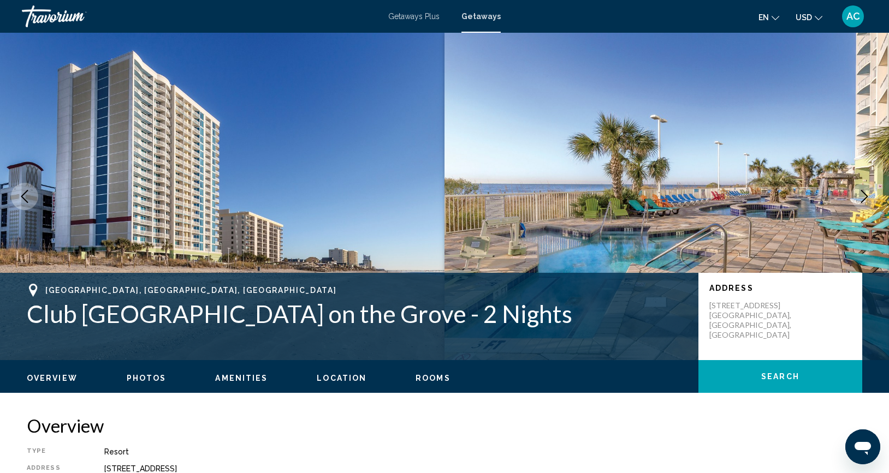
click at [868, 195] on icon "Next image" at bounding box center [863, 196] width 13 height 13
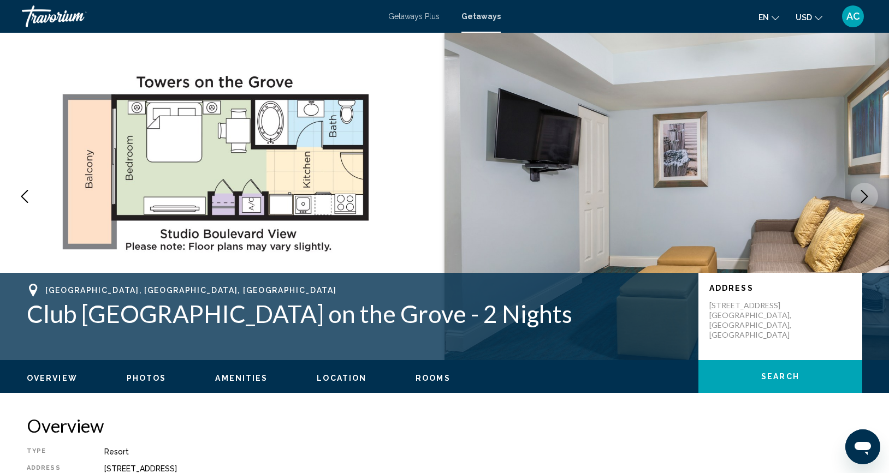
click at [868, 198] on icon "Next image" at bounding box center [863, 196] width 13 height 13
